Goal: Information Seeking & Learning: Understand process/instructions

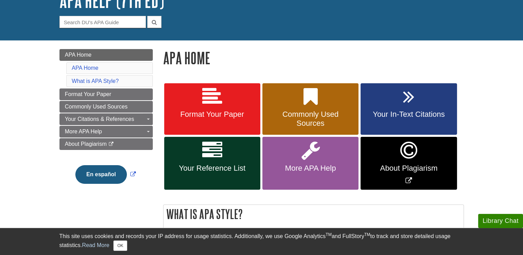
scroll to position [69, 0]
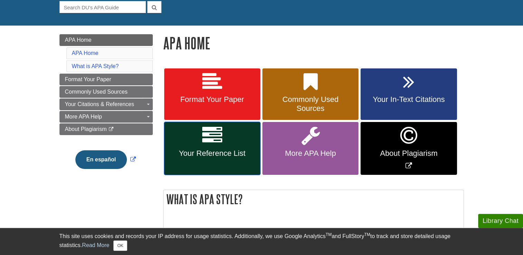
click at [222, 147] on link "Your Reference List" at bounding box center [212, 148] width 96 height 53
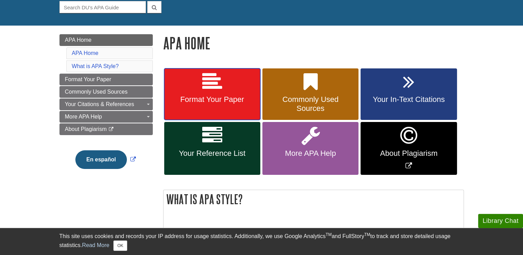
click at [218, 101] on span "Format Your Paper" at bounding box center [212, 99] width 86 height 9
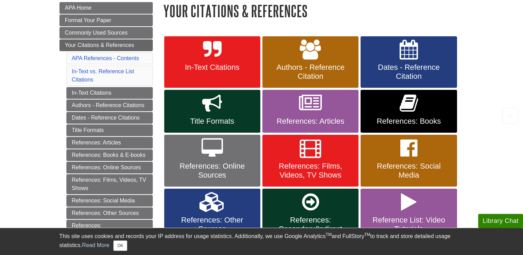
scroll to position [104, 0]
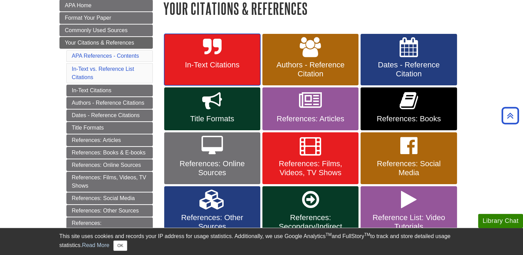
click at [227, 63] on span "In-Text Citations" at bounding box center [212, 64] width 86 height 9
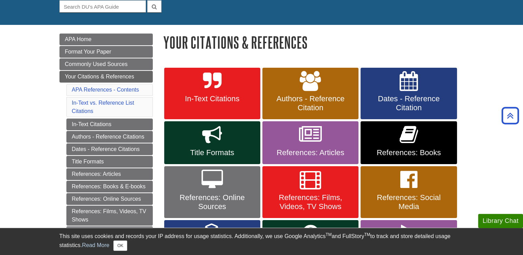
scroll to position [69, 0]
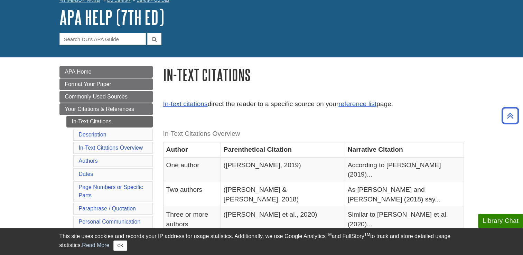
scroll to position [35, 0]
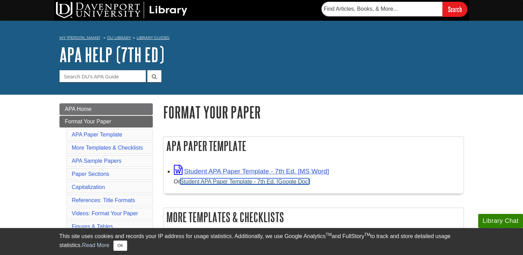
click at [281, 184] on link "Student APA Paper Template - 7th Ed. [Google Doc]" at bounding box center [245, 181] width 130 height 6
